Goal: Find specific page/section: Find specific page/section

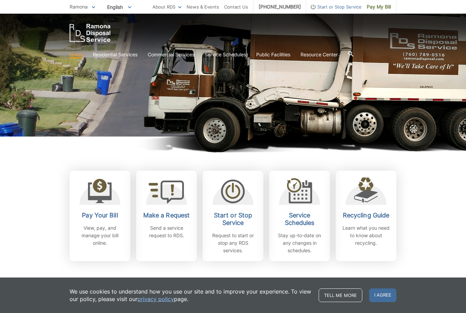
scroll to position [81, 0]
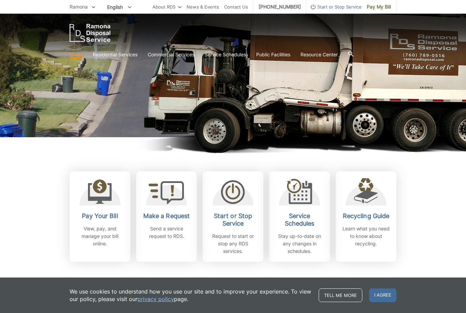
click at [249, 196] on div at bounding box center [233, 191] width 41 height 27
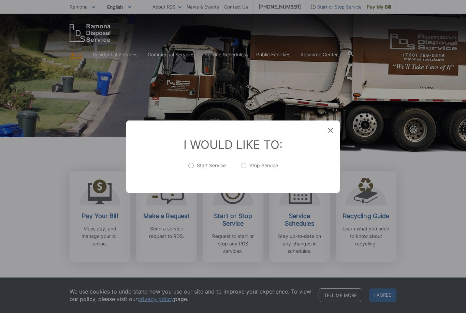
click at [327, 145] on div "I Would Like To: Start Service Stop Service" at bounding box center [233, 157] width 214 height 72
click at [329, 134] on span at bounding box center [331, 130] width 5 height 7
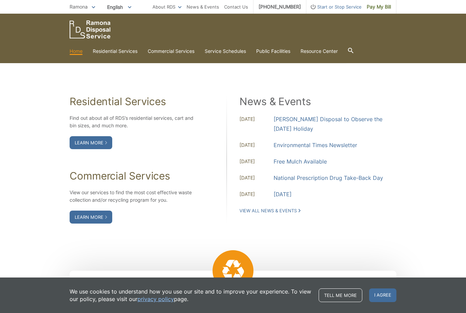
scroll to position [535, 0]
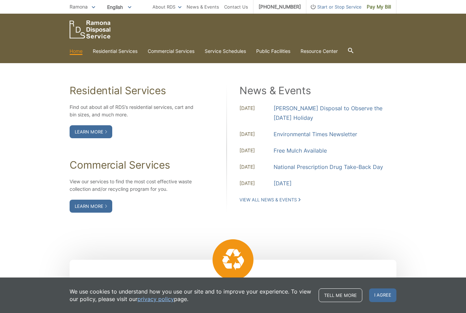
click at [109, 138] on link "Learn More" at bounding box center [91, 131] width 43 height 13
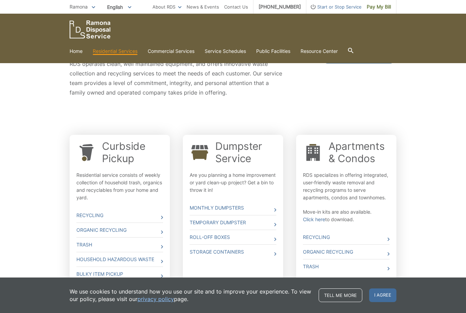
scroll to position [141, 0]
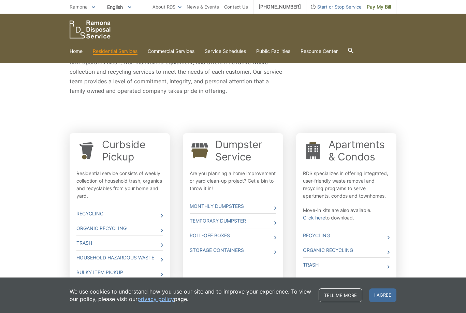
click at [195, 203] on link "Monthly Dumpsters" at bounding box center [233, 206] width 87 height 14
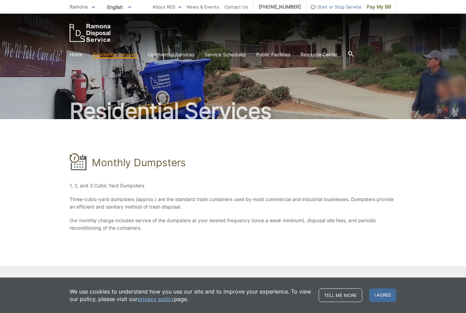
scroll to position [20, 0]
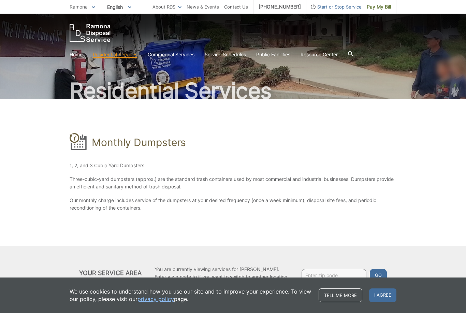
click at [83, 139] on icon at bounding box center [79, 143] width 16 height 14
click at [230, 58] on link "Service Schedules" at bounding box center [225, 55] width 41 height 8
